Goal: Task Accomplishment & Management: Manage account settings

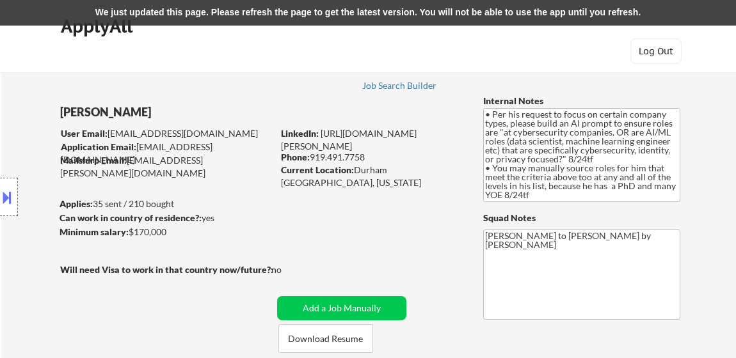
select select ""excluded__bad_match_""
select select ""pending""
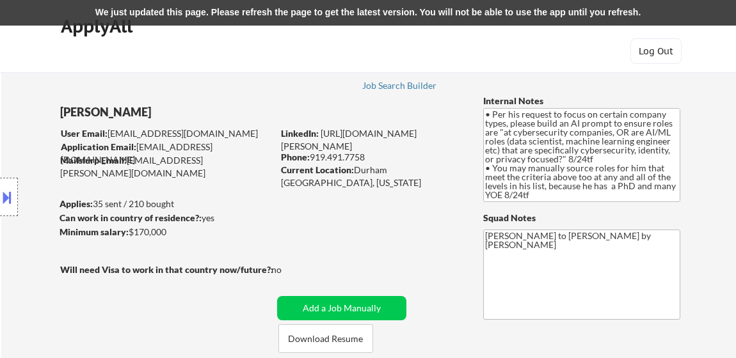
select select ""pending""
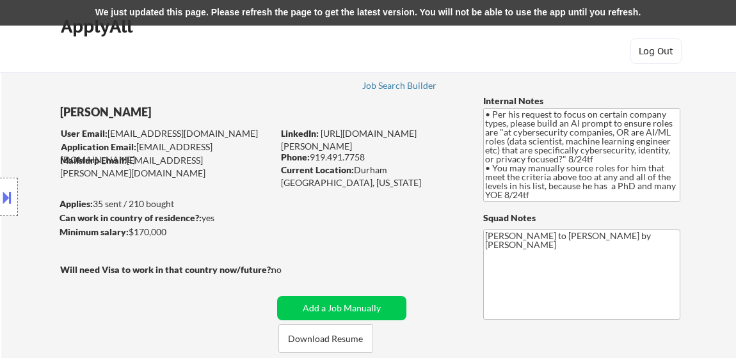
select select ""pending""
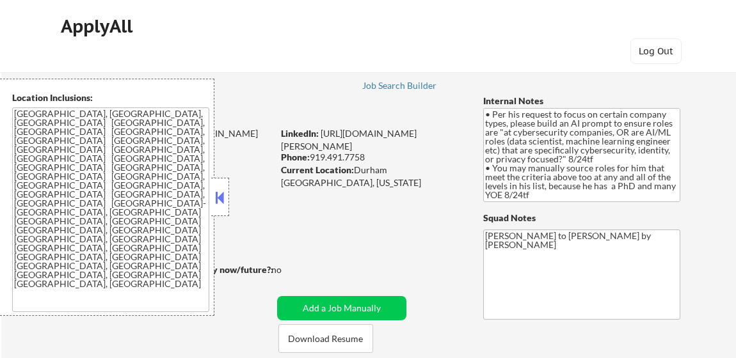
select select ""pending""
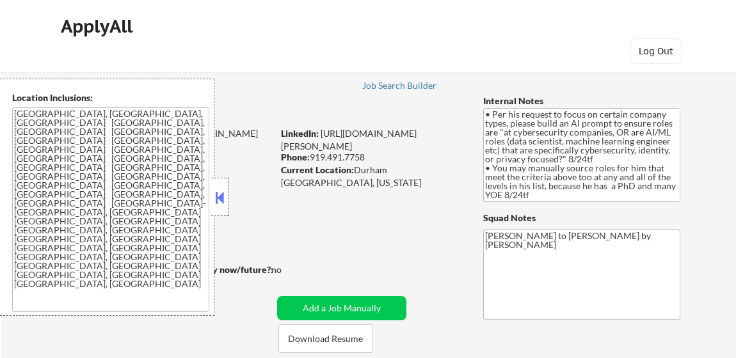
select select ""pending""
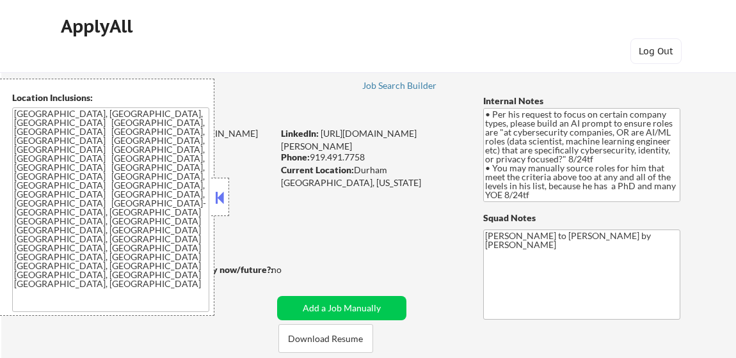
select select ""pending""
click at [219, 196] on button at bounding box center [220, 197] width 14 height 19
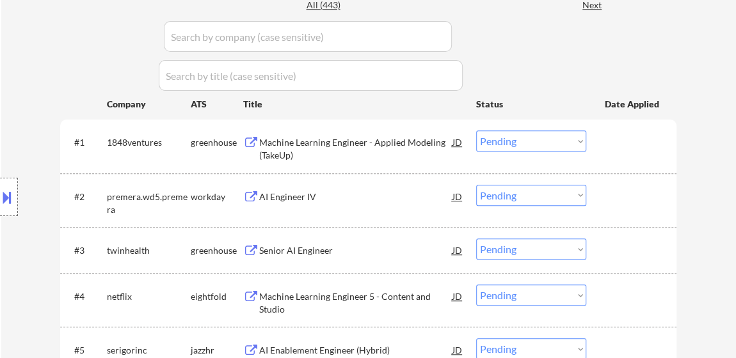
scroll to position [407, 0]
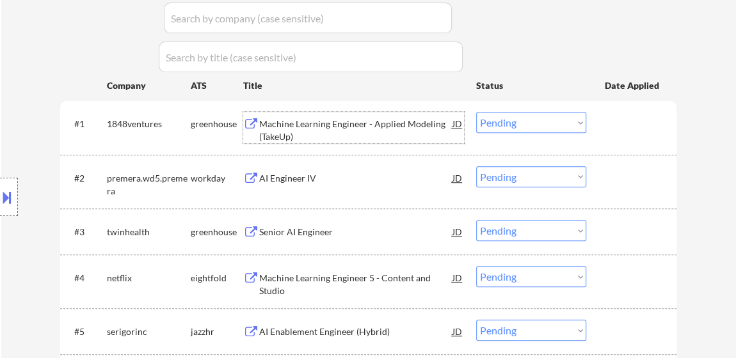
click at [385, 115] on div "Machine Learning Engineer - Applied Modeling (TakeUp)" at bounding box center [355, 127] width 193 height 31
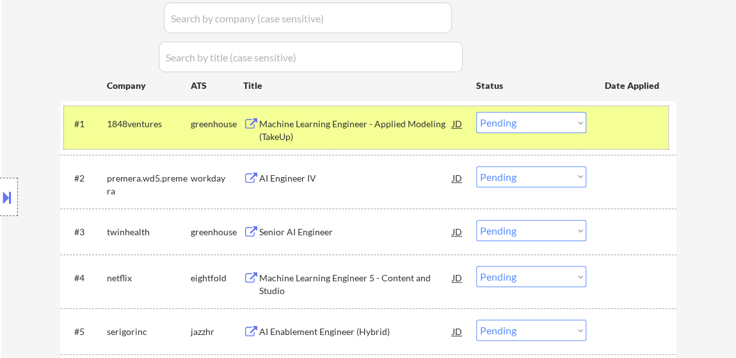
click at [551, 133] on div "#1 1848ventures greenhouse Machine Learning Engineer - Applied Modeling (TakeUp…" at bounding box center [366, 127] width 604 height 42
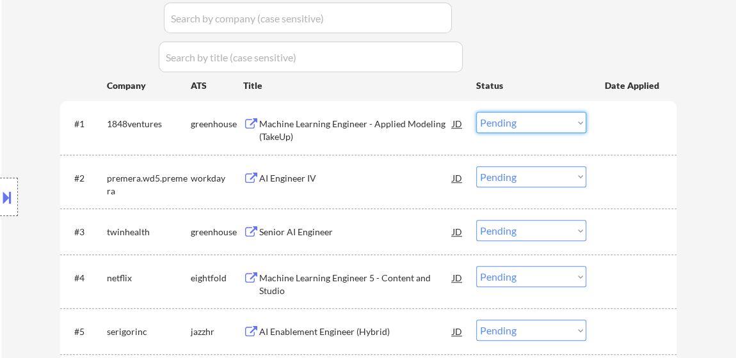
click at [550, 125] on select "Choose an option... Pending Applied Excluded (Questions) Excluded (Expired) Exc…" at bounding box center [531, 122] width 110 height 21
click at [476, 112] on select "Choose an option... Pending Applied Excluded (Questions) Excluded (Expired) Exc…" at bounding box center [531, 122] width 110 height 21
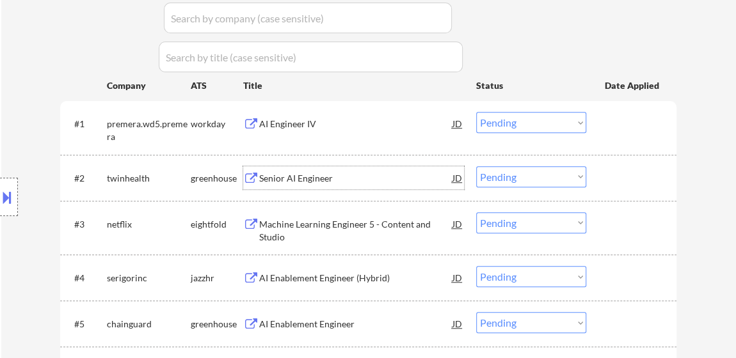
click at [286, 184] on div "Senior AI Engineer" at bounding box center [355, 178] width 193 height 13
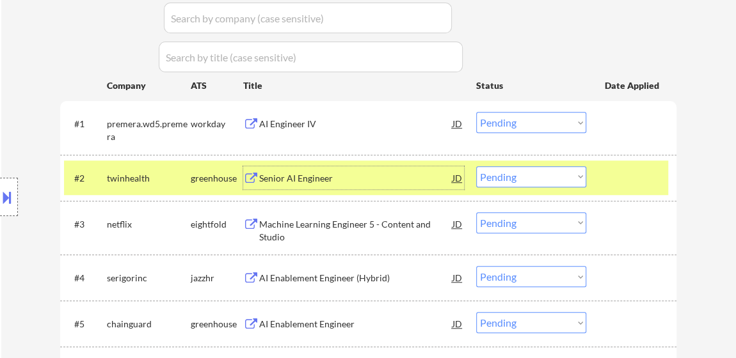
click at [532, 119] on select "Choose an option... Pending Applied Excluded (Questions) Excluded (Expired) Exc…" at bounding box center [531, 122] width 110 height 21
click at [476, 112] on select "Choose an option... Pending Applied Excluded (Questions) Excluded (Expired) Exc…" at bounding box center [531, 122] width 110 height 21
select select ""pending""
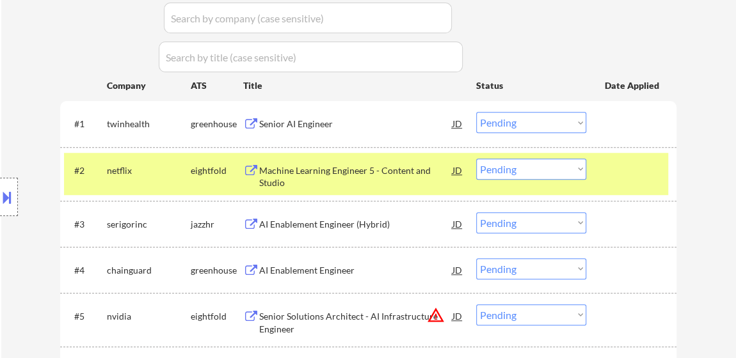
click at [568, 165] on select "Choose an option... Pending Applied Excluded (Questions) Excluded (Expired) Exc…" at bounding box center [531, 169] width 110 height 21
click at [476, 159] on select "Choose an option... Pending Applied Excluded (Questions) Excluded (Expired) Exc…" at bounding box center [531, 169] width 110 height 21
click at [367, 221] on div "AI Enablement Engineer (Hybrid)" at bounding box center [355, 224] width 193 height 13
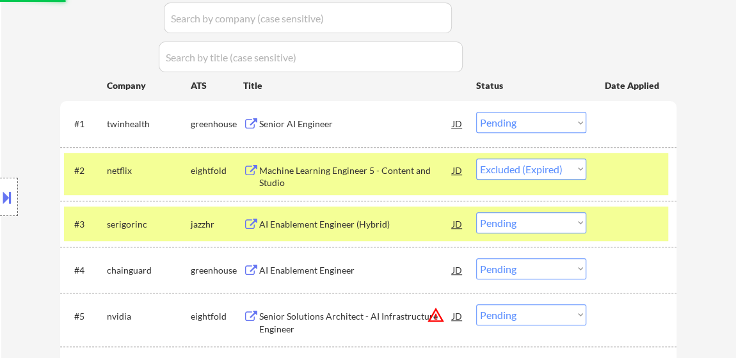
select select ""pending""
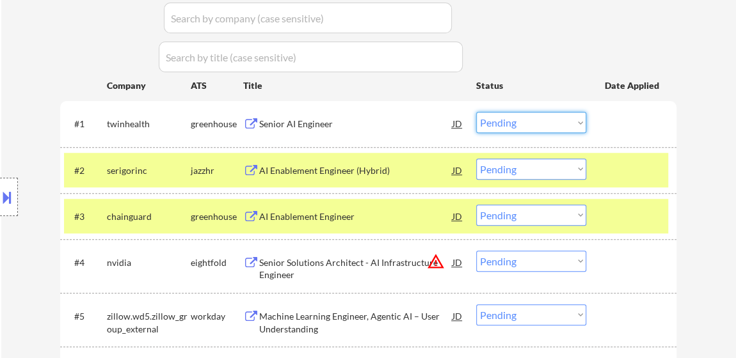
click at [539, 118] on select "Choose an option... Pending Applied Excluded (Questions) Excluded (Expired) Exc…" at bounding box center [531, 122] width 110 height 21
click at [476, 112] on select "Choose an option... Pending Applied Excluded (Questions) Excluded (Expired) Exc…" at bounding box center [531, 122] width 110 height 21
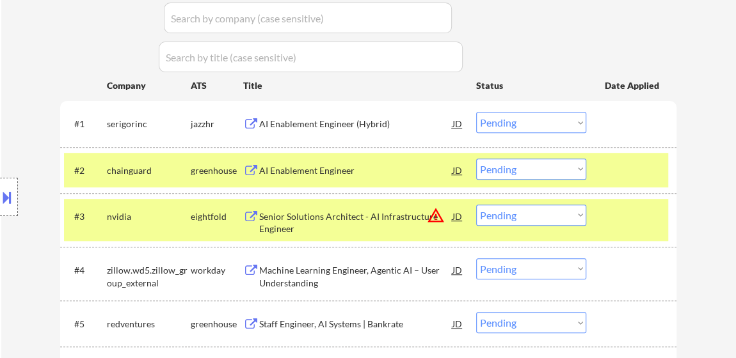
click at [550, 111] on div "#1 serigorinc jazzhr AI Enablement Engineer (Hybrid) JD Choose an option... Pen…" at bounding box center [366, 123] width 604 height 35
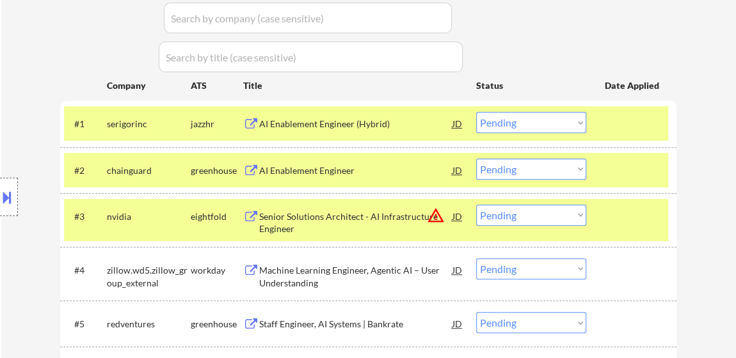
click at [549, 120] on select "Choose an option... Pending Applied Excluded (Questions) Excluded (Expired) Exc…" at bounding box center [531, 122] width 110 height 21
click at [476, 112] on select "Choose an option... Pending Applied Excluded (Questions) Excluded (Expired) Exc…" at bounding box center [531, 122] width 110 height 21
click at [303, 168] on div "AI Enablement Engineer" at bounding box center [355, 170] width 193 height 13
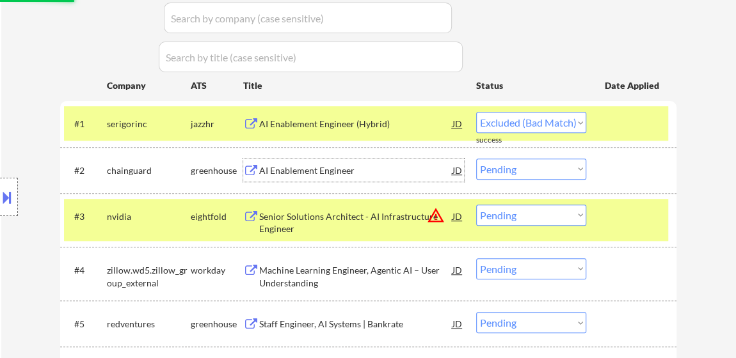
select select ""pending""
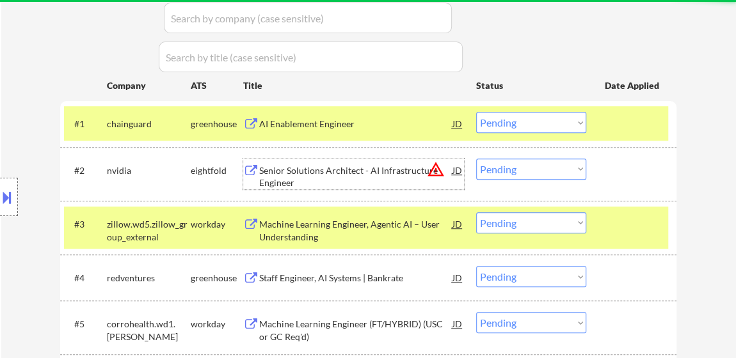
click at [505, 173] on select "Choose an option... Pending Applied Excluded (Questions) Excluded (Expired) Exc…" at bounding box center [531, 169] width 110 height 21
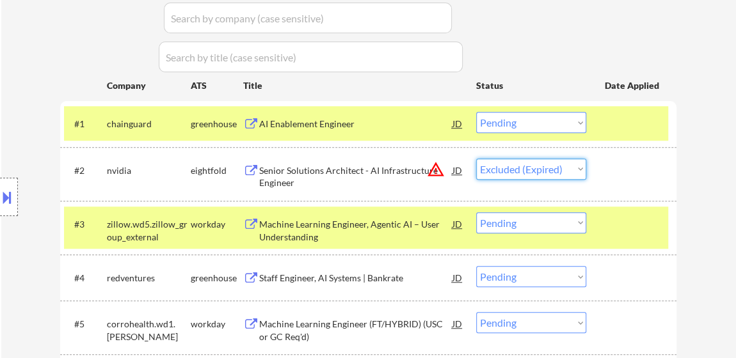
click at [476, 159] on select "Choose an option... Pending Applied Excluded (Questions) Excluded (Expired) Exc…" at bounding box center [531, 169] width 110 height 21
select select ""pending""
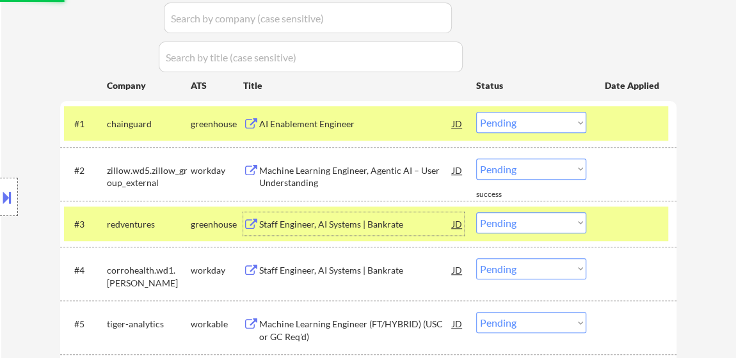
click at [353, 220] on div "Staff Engineer, AI Systems | Bankrate" at bounding box center [355, 224] width 193 height 13
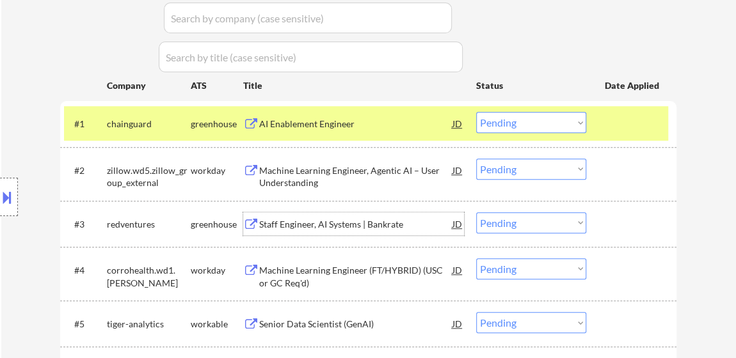
click at [562, 123] on select "Choose an option... Pending Applied Excluded (Questions) Excluded (Expired) Exc…" at bounding box center [531, 122] width 110 height 21
click at [476, 112] on select "Choose an option... Pending Applied Excluded (Questions) Excluded (Expired) Exc…" at bounding box center [531, 122] width 110 height 21
click at [326, 221] on div "Staff Engineer, AI Systems | Bankrate" at bounding box center [355, 224] width 193 height 13
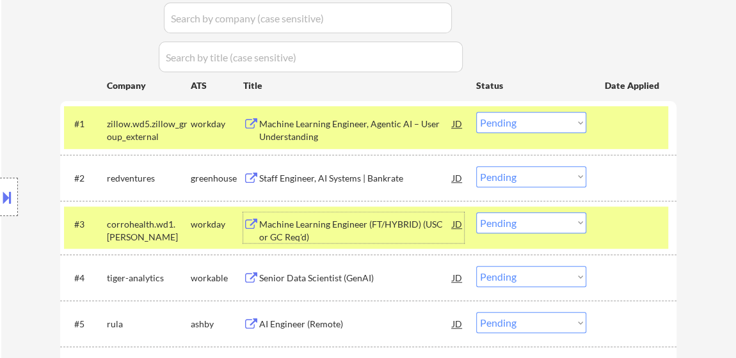
click at [351, 133] on div "Machine Learning Engineer, Agentic AI – User Understanding" at bounding box center [355, 130] width 193 height 25
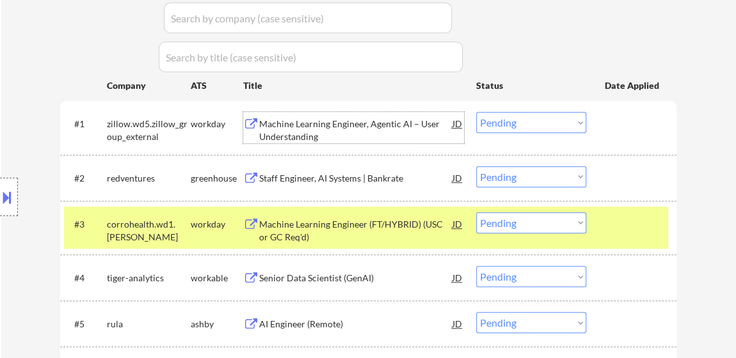
click at [561, 121] on select "Choose an option... Pending Applied Excluded (Questions) Excluded (Expired) Exc…" at bounding box center [531, 122] width 110 height 21
click at [476, 112] on select "Choose an option... Pending Applied Excluded (Questions) Excluded (Expired) Exc…" at bounding box center [531, 122] width 110 height 21
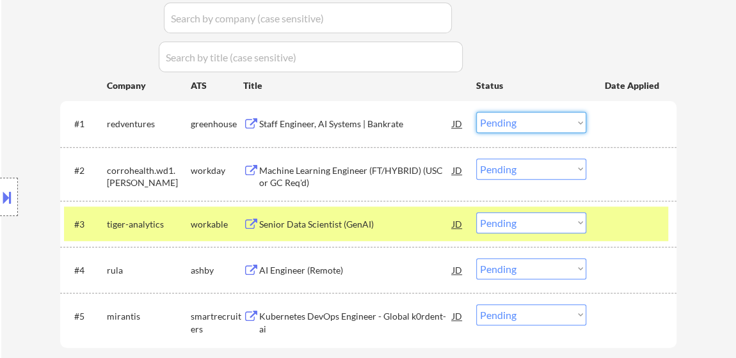
click at [552, 112] on select "Choose an option... Pending Applied Excluded (Questions) Excluded (Expired) Exc…" at bounding box center [531, 122] width 110 height 21
click at [476, 112] on select "Choose an option... Pending Applied Excluded (Questions) Excluded (Expired) Exc…" at bounding box center [531, 122] width 110 height 21
click at [322, 171] on div "Machine Learning Engineer (FT/HYBRID) (USC or GC Req'd)" at bounding box center [355, 176] width 193 height 25
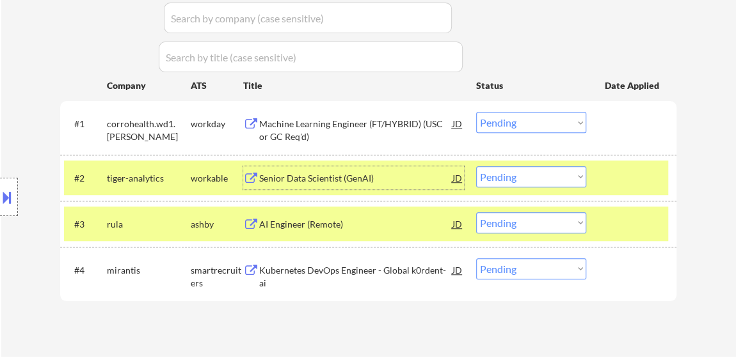
click at [345, 174] on div "Senior Data Scientist (GenAI)" at bounding box center [355, 178] width 193 height 13
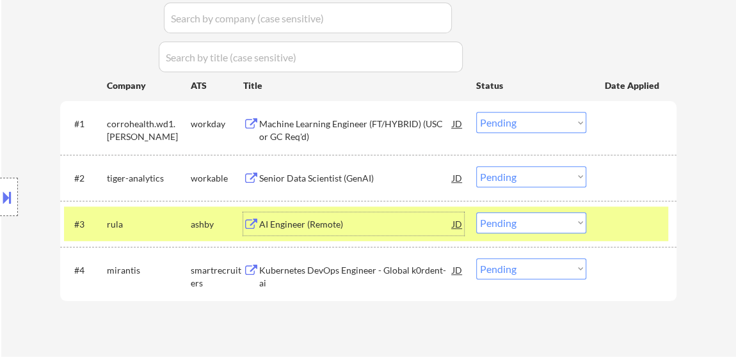
click at [301, 227] on div "AI Engineer (Remote)" at bounding box center [355, 224] width 193 height 13
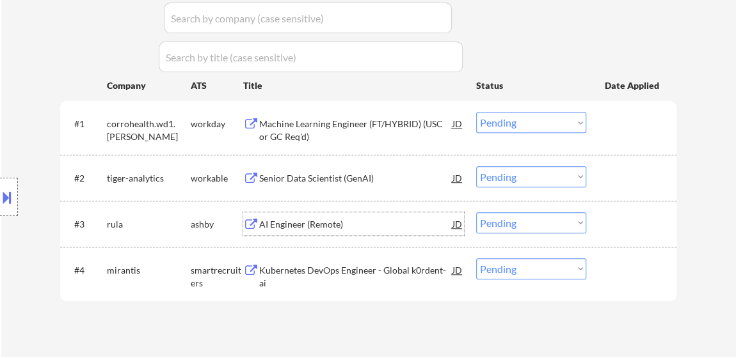
click at [319, 262] on div "Kubernetes DevOps Engineer - Global k0rdent-ai" at bounding box center [355, 270] width 193 height 23
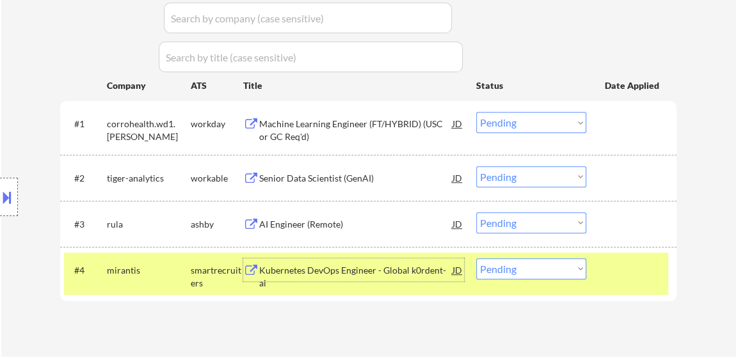
click at [566, 119] on select "Choose an option... Pending Applied Excluded (Questions) Excluded (Expired) Exc…" at bounding box center [531, 122] width 110 height 21
click at [476, 112] on select "Choose an option... Pending Applied Excluded (Questions) Excluded (Expired) Exc…" at bounding box center [531, 122] width 110 height 21
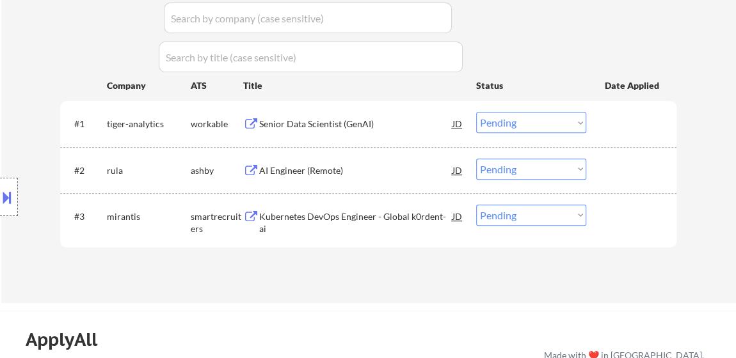
drag, startPoint x: 498, startPoint y: 120, endPoint x: 499, endPoint y: 128, distance: 7.7
click at [498, 120] on select "Choose an option... Pending Applied Excluded (Questions) Excluded (Expired) Exc…" at bounding box center [531, 122] width 110 height 21
click at [476, 112] on select "Choose an option... Pending Applied Excluded (Questions) Excluded (Expired) Exc…" at bounding box center [531, 122] width 110 height 21
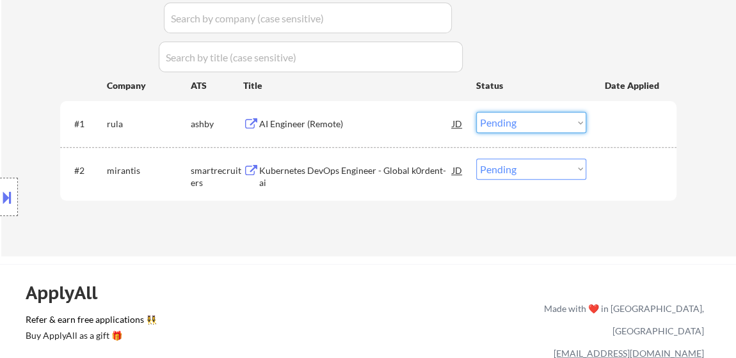
drag, startPoint x: 565, startPoint y: 119, endPoint x: 557, endPoint y: 127, distance: 11.8
click at [565, 119] on select "Choose an option... Pending Applied Excluded (Questions) Excluded (Expired) Exc…" at bounding box center [531, 122] width 110 height 21
select select ""excluded__bad_match_""
click at [476, 112] on select "Choose an option... Pending Applied Excluded (Questions) Excluded (Expired) Exc…" at bounding box center [531, 122] width 110 height 21
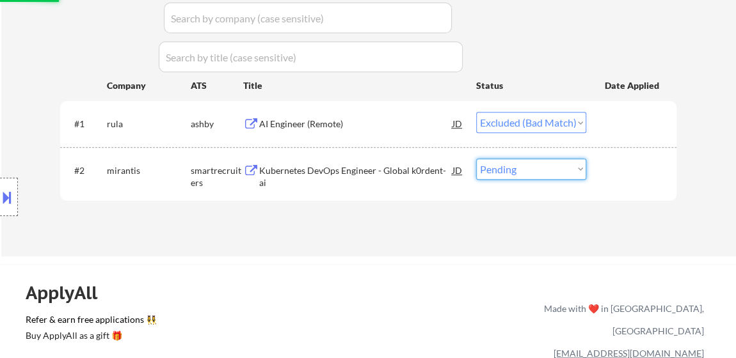
click at [545, 171] on select "Choose an option... Pending Applied Excluded (Questions) Excluded (Expired) Exc…" at bounding box center [531, 169] width 110 height 21
select select ""excluded__bad_match_""
click at [476, 159] on select "Choose an option... Pending Applied Excluded (Questions) Excluded (Expired) Exc…" at bounding box center [531, 169] width 110 height 21
select select ""pending""
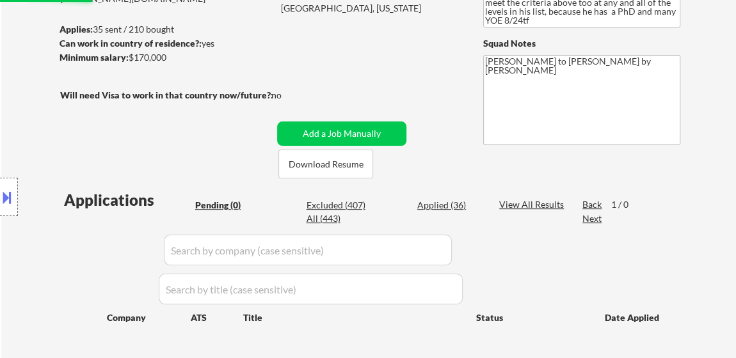
scroll to position [174, 0]
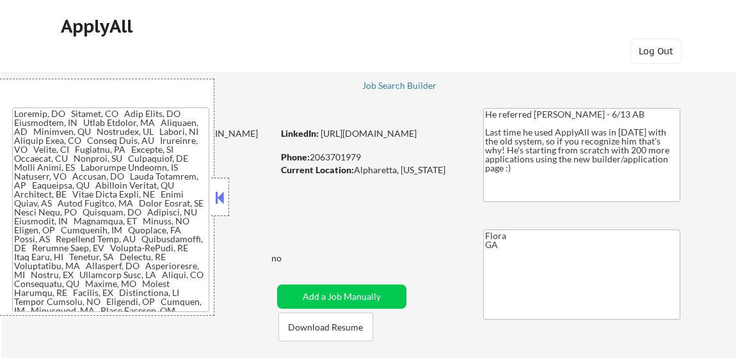
select select ""applied""
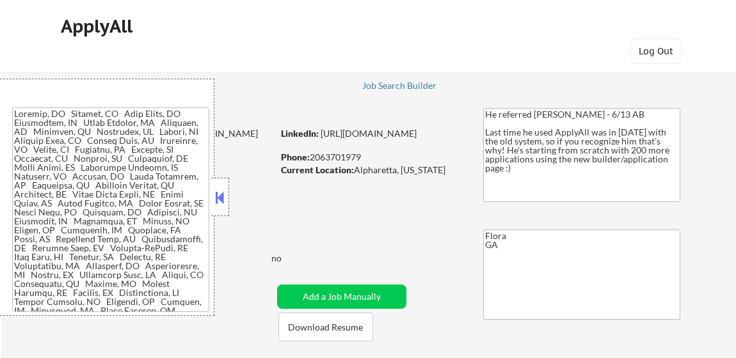
select select ""applied""
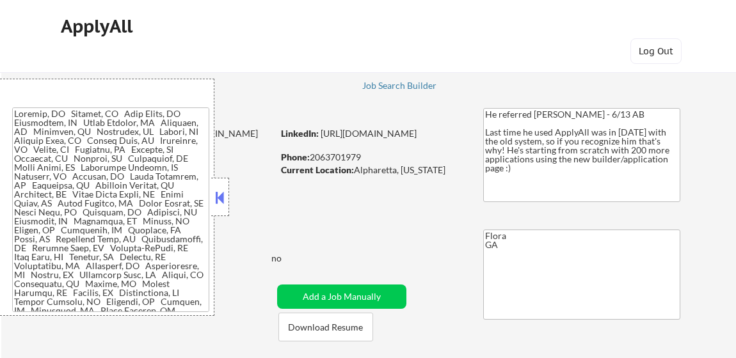
select select ""pending""
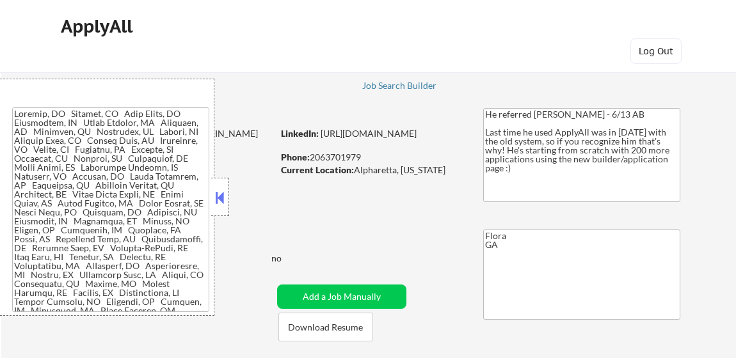
select select ""pending""
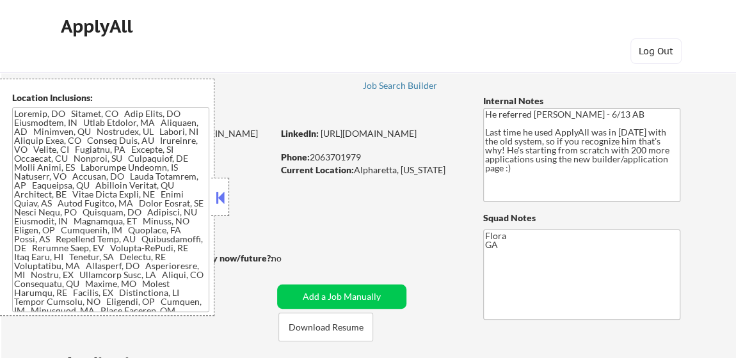
click at [224, 191] on button at bounding box center [220, 197] width 14 height 19
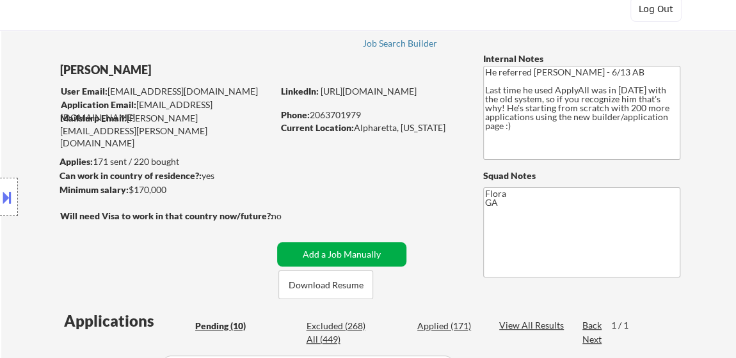
scroll to position [58, 0]
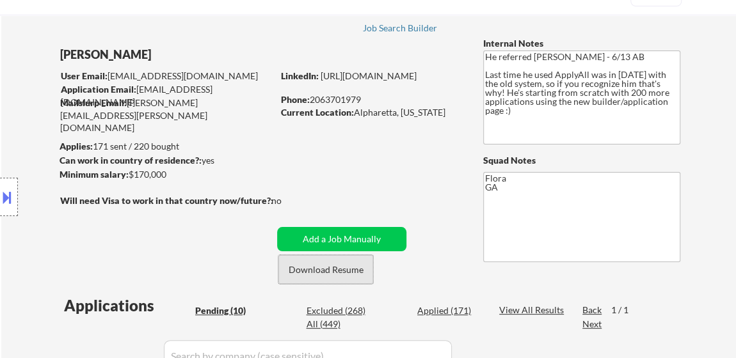
click at [320, 275] on button "Download Resume" at bounding box center [325, 269] width 95 height 29
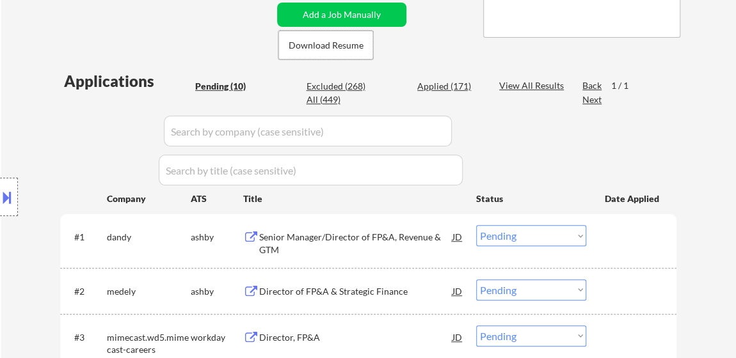
scroll to position [349, 0]
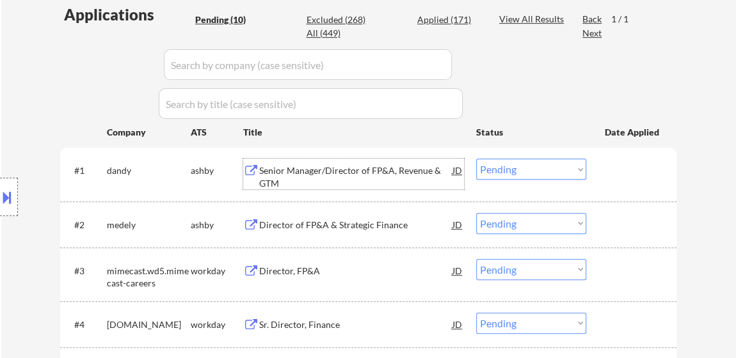
click at [296, 168] on div "Senior Manager/Director of FP&A, Revenue & GTM" at bounding box center [355, 176] width 193 height 25
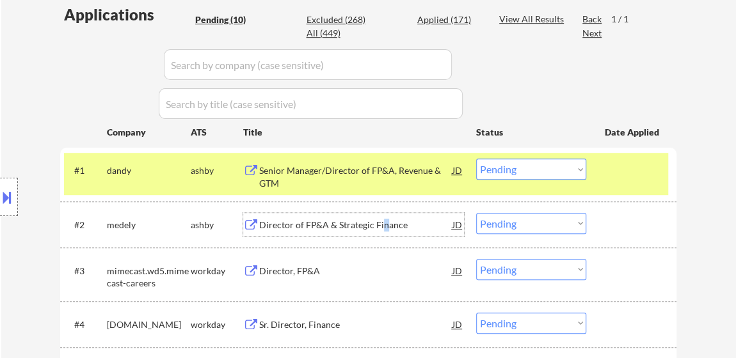
click at [383, 221] on div "Director of FP&A & Strategic Finance" at bounding box center [355, 225] width 193 height 13
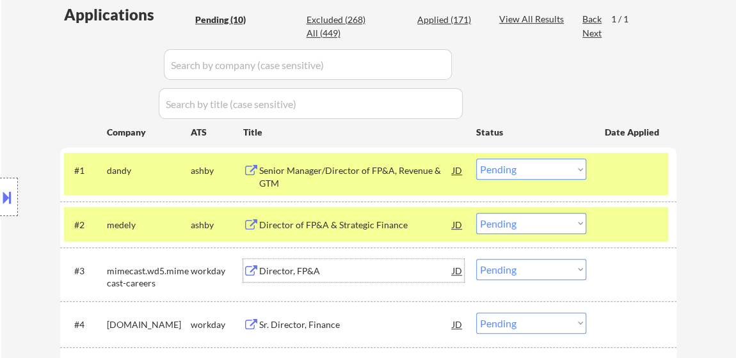
click at [305, 266] on div "Director, FP&A" at bounding box center [355, 271] width 193 height 13
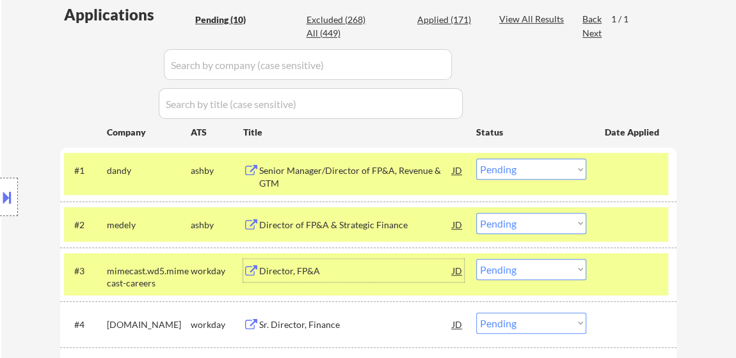
click at [401, 168] on div "Senior Manager/Director of FP&A, Revenue & GTM" at bounding box center [355, 176] width 193 height 25
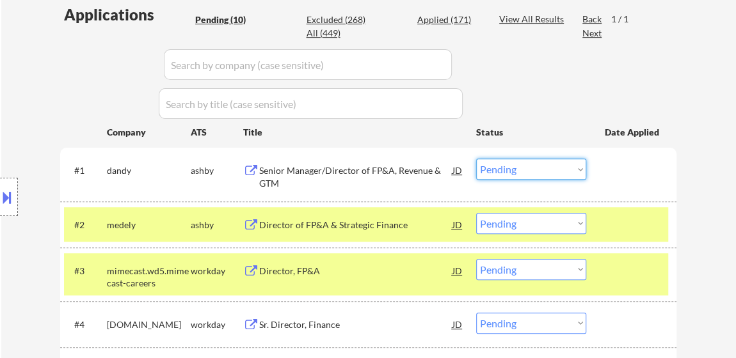
click at [520, 168] on select "Choose an option... Pending Applied Excluded (Questions) Excluded (Expired) Exc…" at bounding box center [531, 169] width 110 height 21
click at [476, 159] on select "Choose an option... Pending Applied Excluded (Questions) Excluded (Expired) Exc…" at bounding box center [531, 169] width 110 height 21
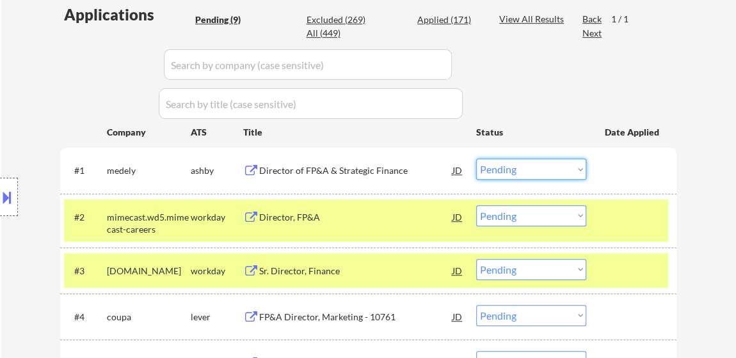
click at [528, 171] on select "Choose an option... Pending Applied Excluded (Questions) Excluded (Expired) Exc…" at bounding box center [531, 169] width 110 height 21
click at [476, 159] on select "Choose an option... Pending Applied Excluded (Questions) Excluded (Expired) Exc…" at bounding box center [531, 169] width 110 height 21
select select ""pending""
